Goal: Information Seeking & Learning: Find specific fact

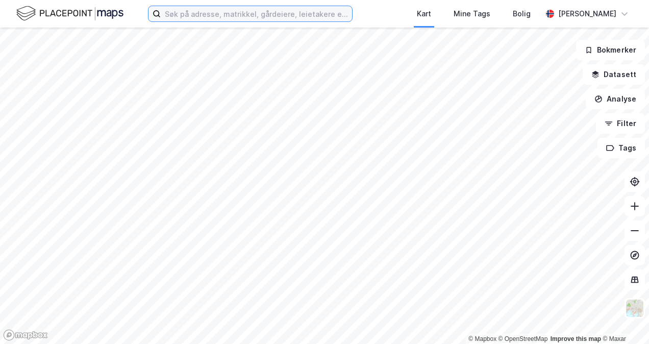
click at [191, 13] on input at bounding box center [256, 13] width 191 height 15
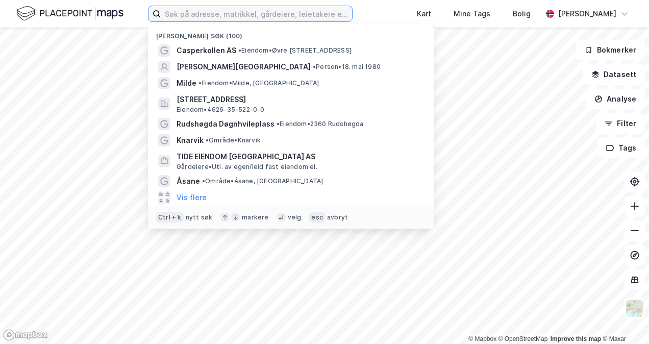
paste input "kalvetangveien"
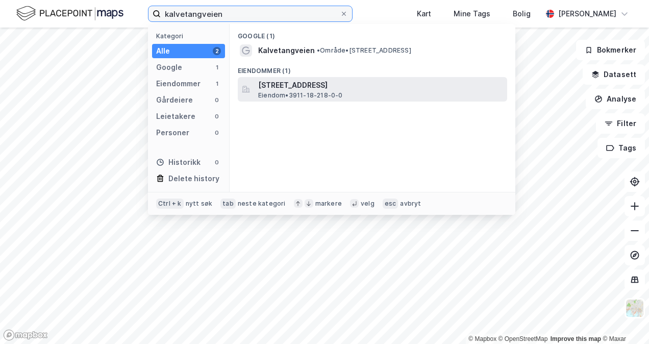
type input "kalvetangveien"
click at [289, 92] on span "Eiendom • 3911-18-218-0-0" at bounding box center [300, 95] width 85 height 8
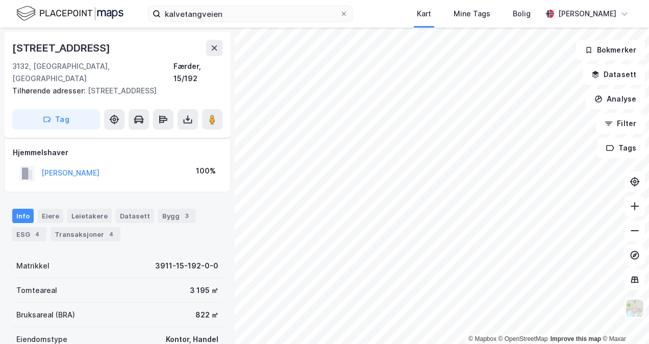
scroll to position [51, 0]
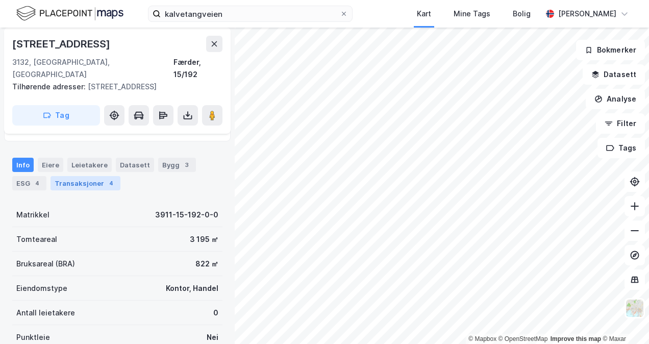
click at [97, 176] on div "Transaksjoner 4" at bounding box center [86, 183] width 70 height 14
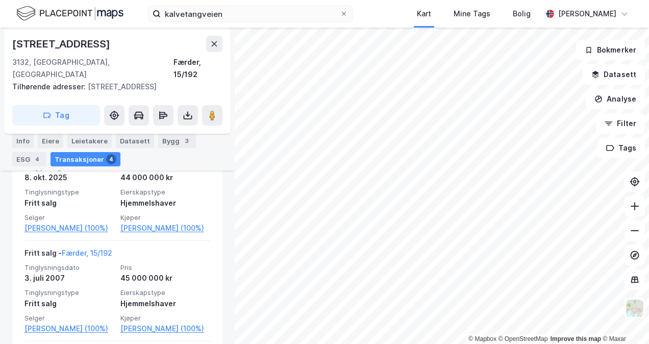
scroll to position [241, 0]
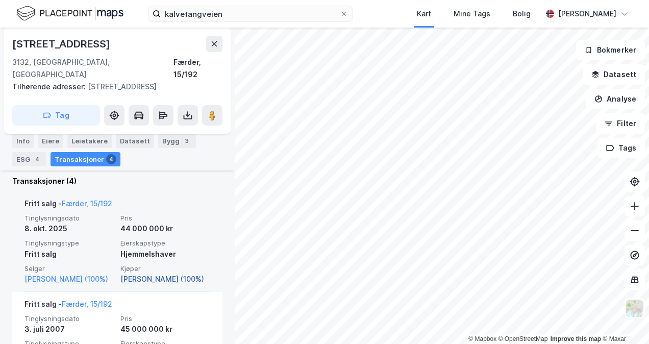
drag, startPoint x: 204, startPoint y: 269, endPoint x: 117, endPoint y: 267, distance: 86.8
click at [117, 267] on div "Fritt salg - Færder, 15/192 Tinglysningsdato [DATE] Pris 44 000 000 kr Tinglysn…" at bounding box center [117, 241] width 210 height 101
copy link "[PERSON_NAME]"
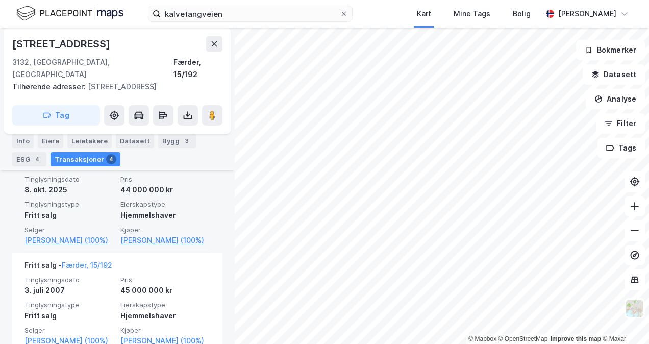
scroll to position [343, 0]
